Goal: Information Seeking & Learning: Learn about a topic

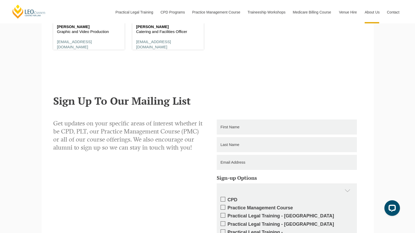
scroll to position [3282, 0]
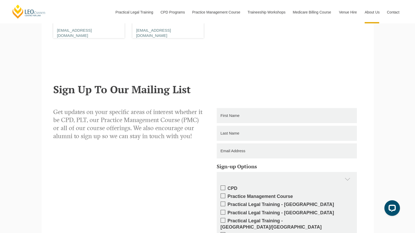
click at [148, 181] on div "Get updates on your specific areas of interest whether it be CPD, PLT, our Prac…" at bounding box center [207, 217] width 316 height 218
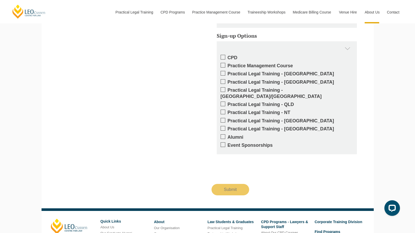
scroll to position [3407, 0]
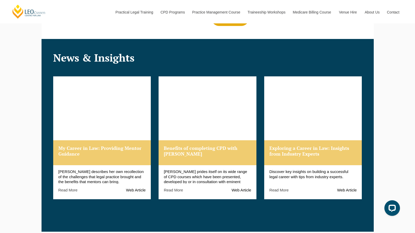
scroll to position [582, 0]
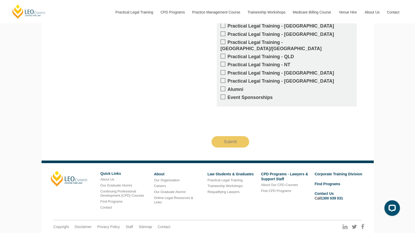
scroll to position [611, 0]
